Goal: Information Seeking & Learning: Learn about a topic

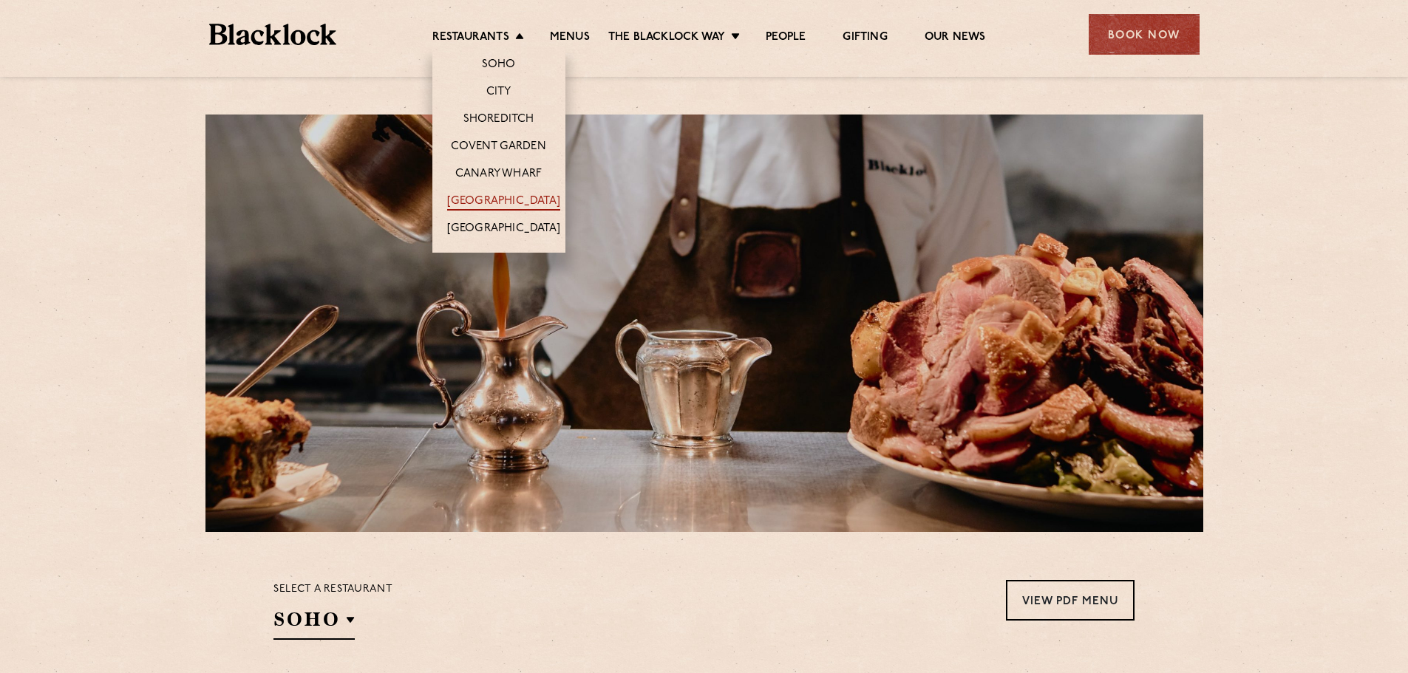
click at [498, 202] on link "[GEOGRAPHIC_DATA]" at bounding box center [503, 202] width 113 height 16
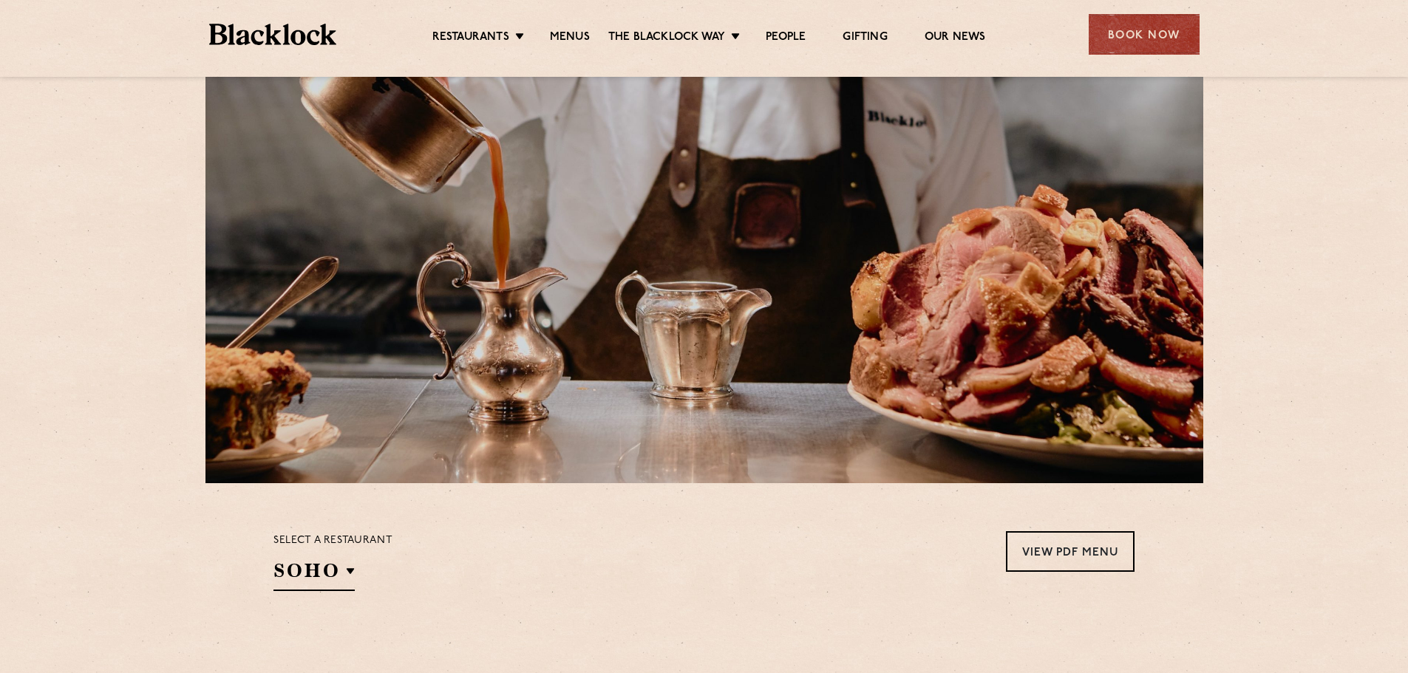
scroll to position [517, 0]
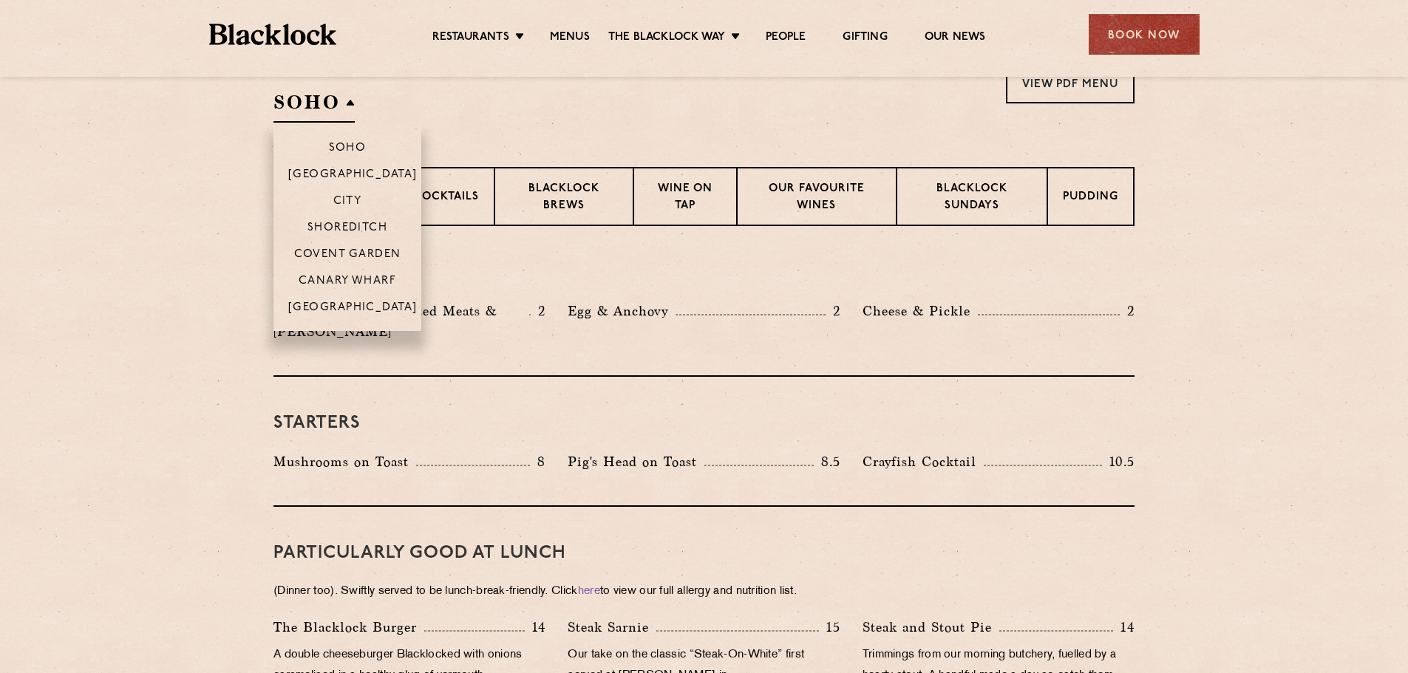
click at [351, 108] on h2 "SOHO" at bounding box center [313, 105] width 81 height 33
click at [364, 303] on p "[GEOGRAPHIC_DATA]" at bounding box center [352, 309] width 129 height 15
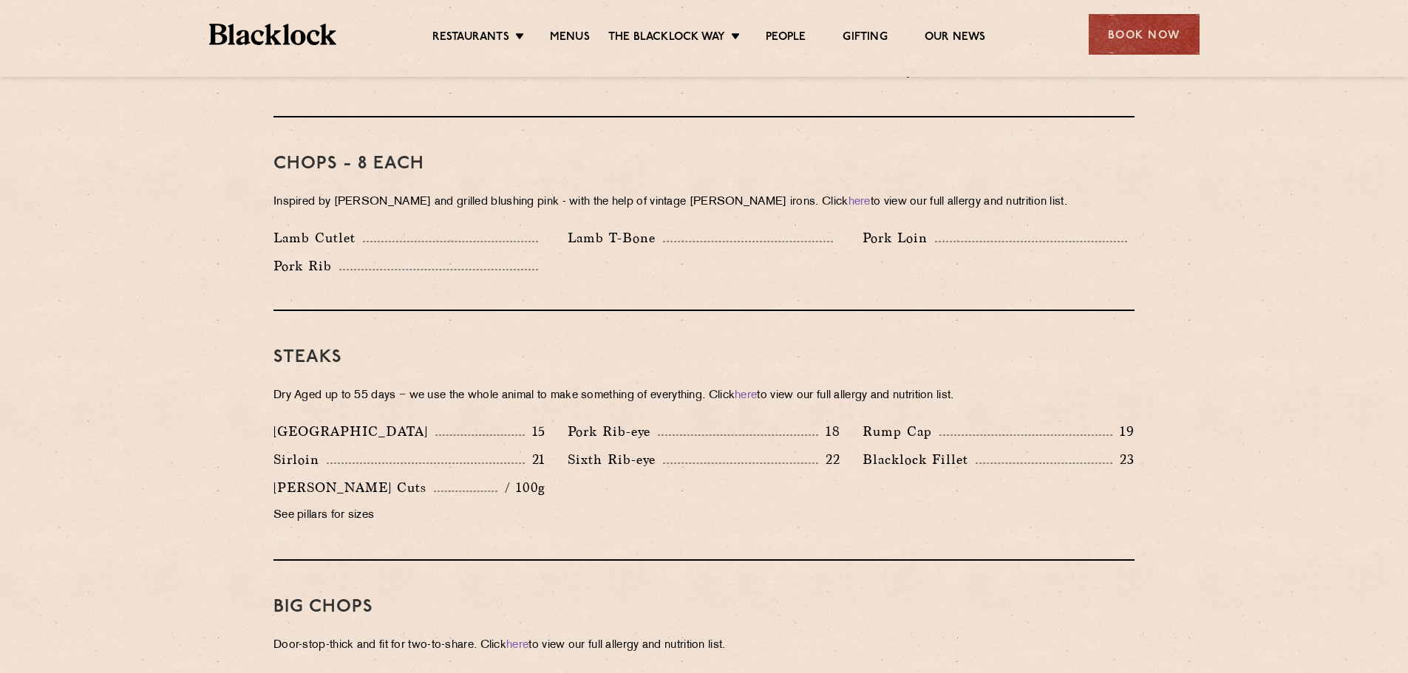
scroll to position [0, 0]
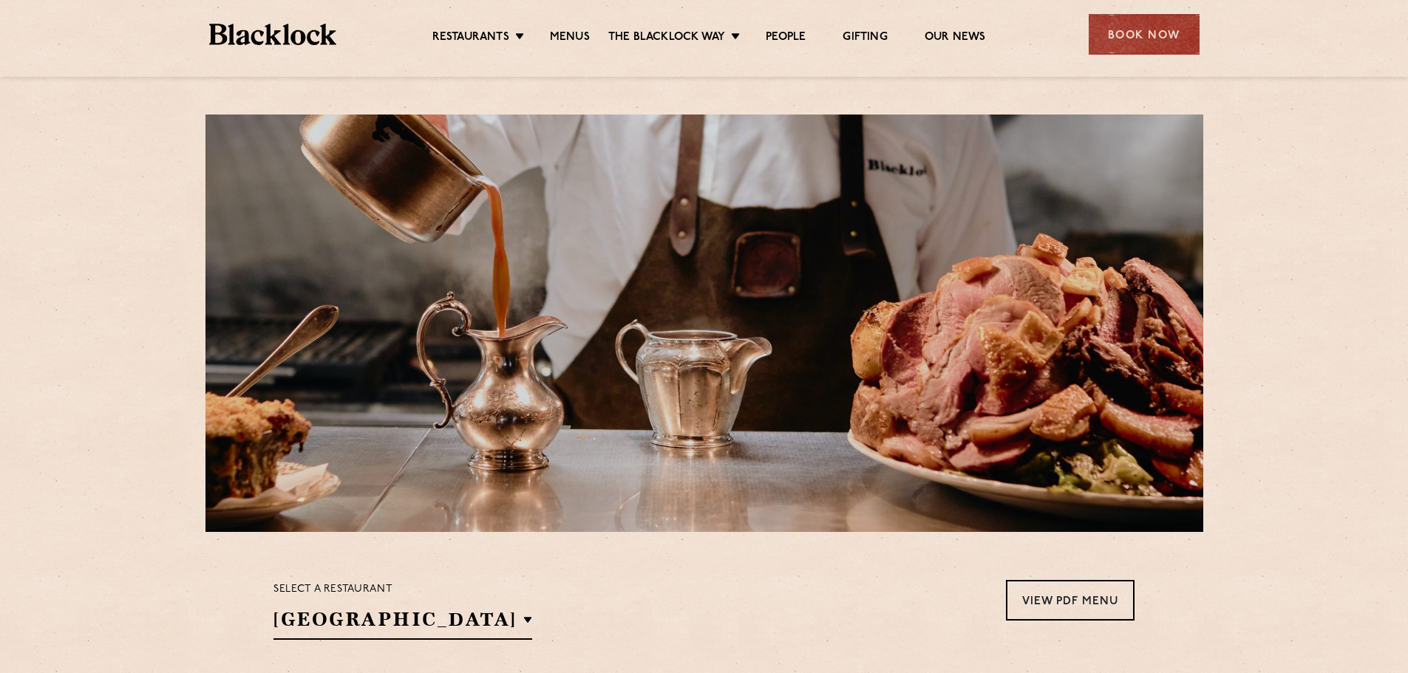
drag, startPoint x: 1110, startPoint y: 626, endPoint x: 1015, endPoint y: 248, distance: 390.0
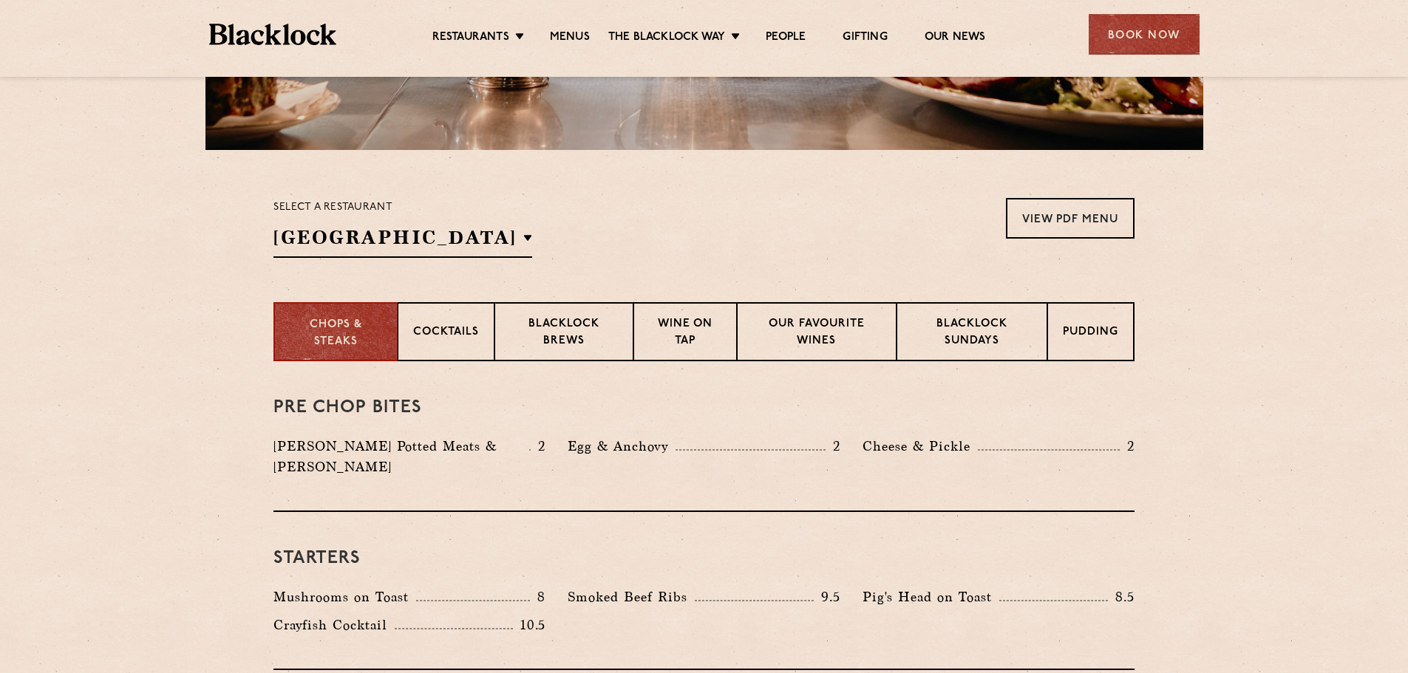
scroll to position [222, 0]
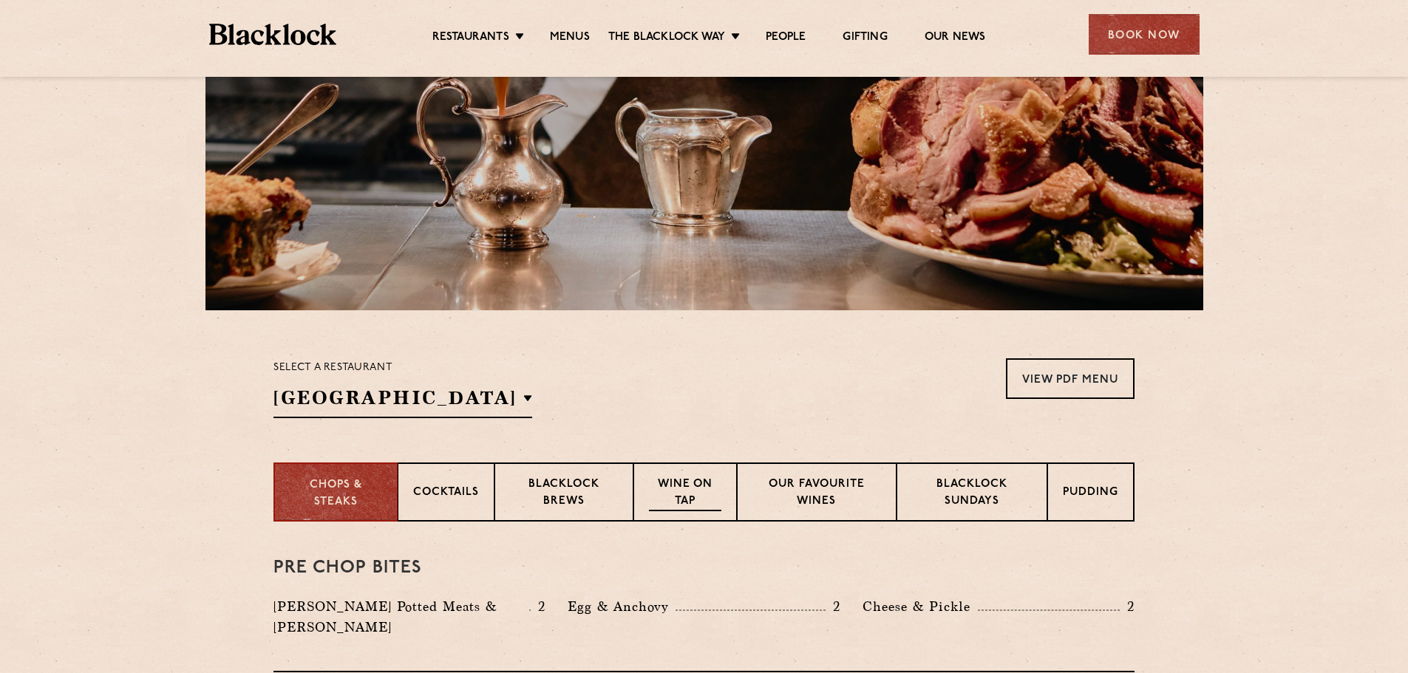
click at [712, 493] on p "Wine on Tap" at bounding box center [685, 494] width 72 height 35
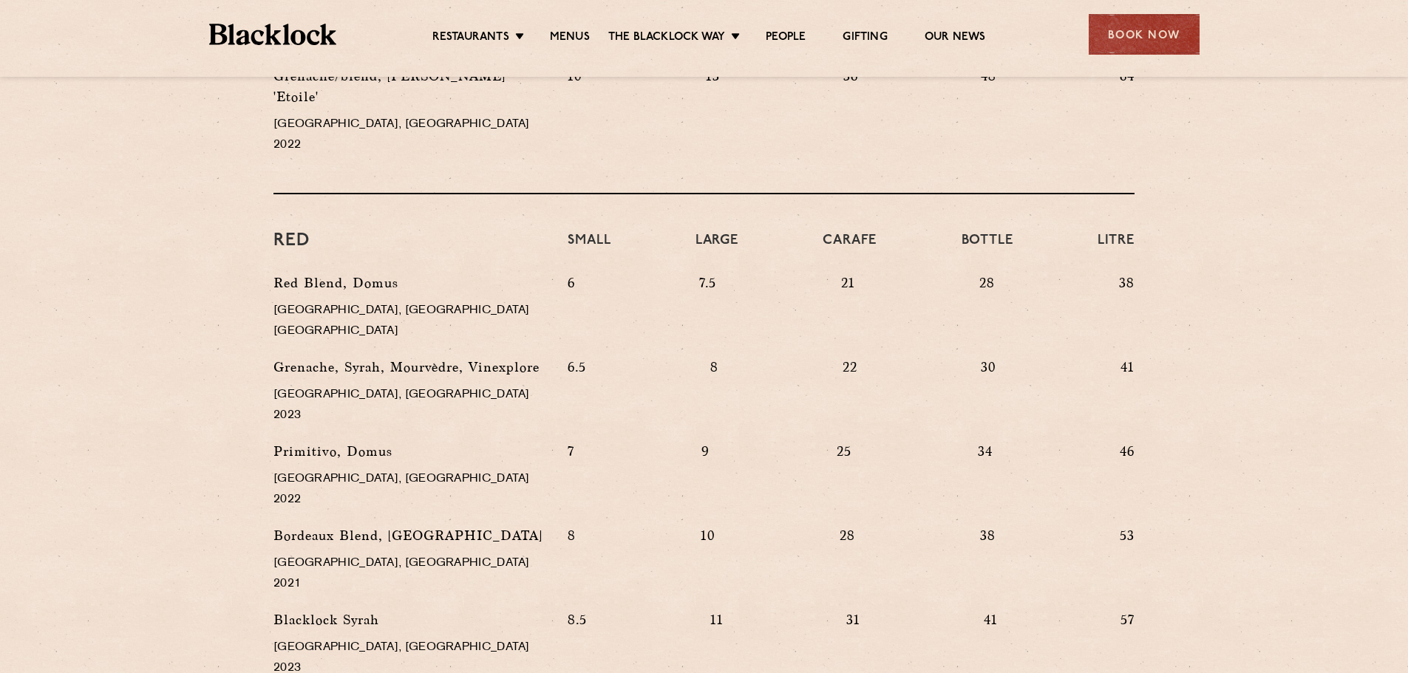
scroll to position [1330, 0]
